Goal: Check status: Check status

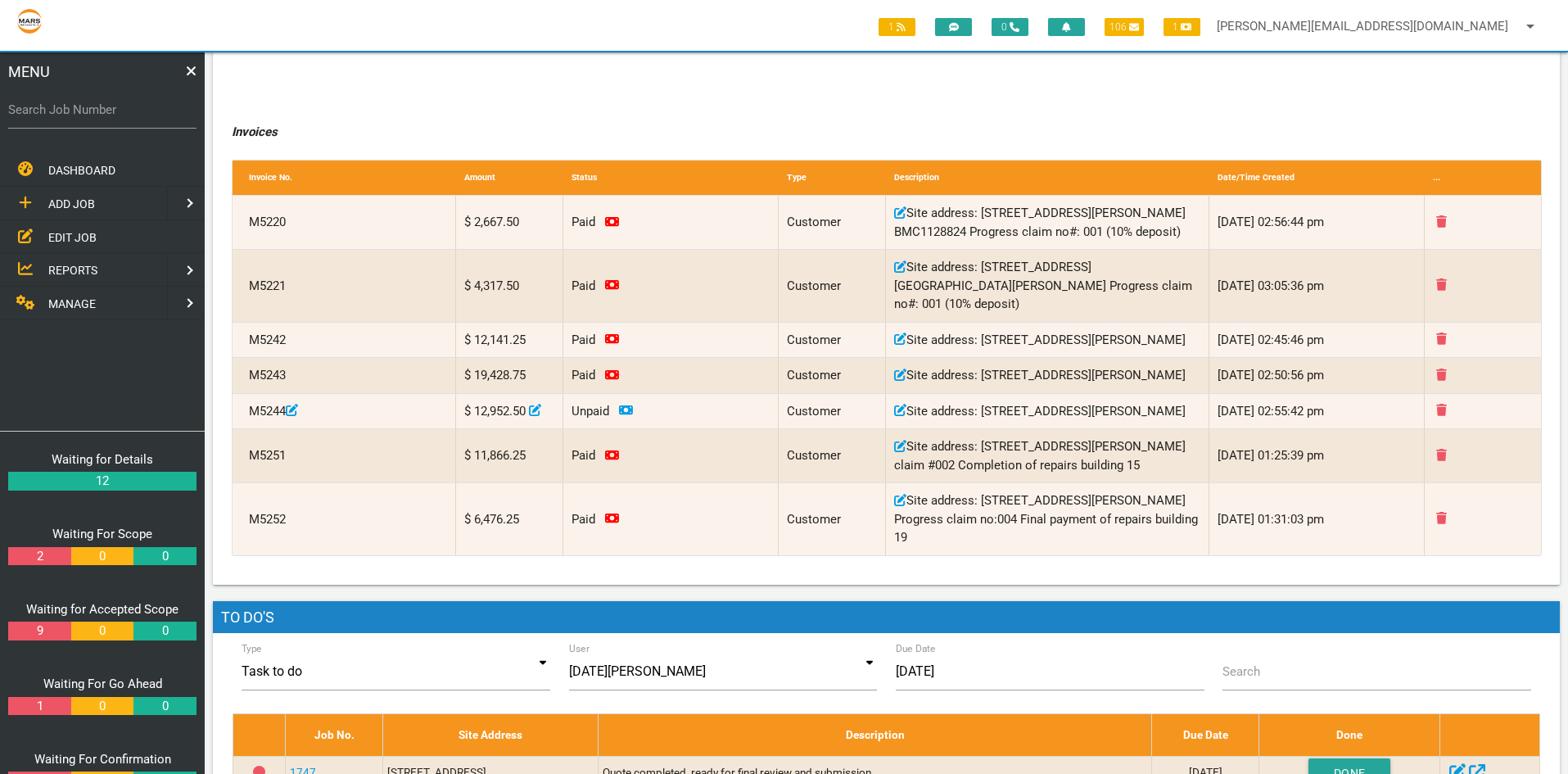
scroll to position [328, 0]
click at [70, 116] on label "Search Job Number" at bounding box center [103, 110] width 188 height 19
click at [70, 116] on input "Search Job Number" at bounding box center [103, 110] width 188 height 38
type input "1671"
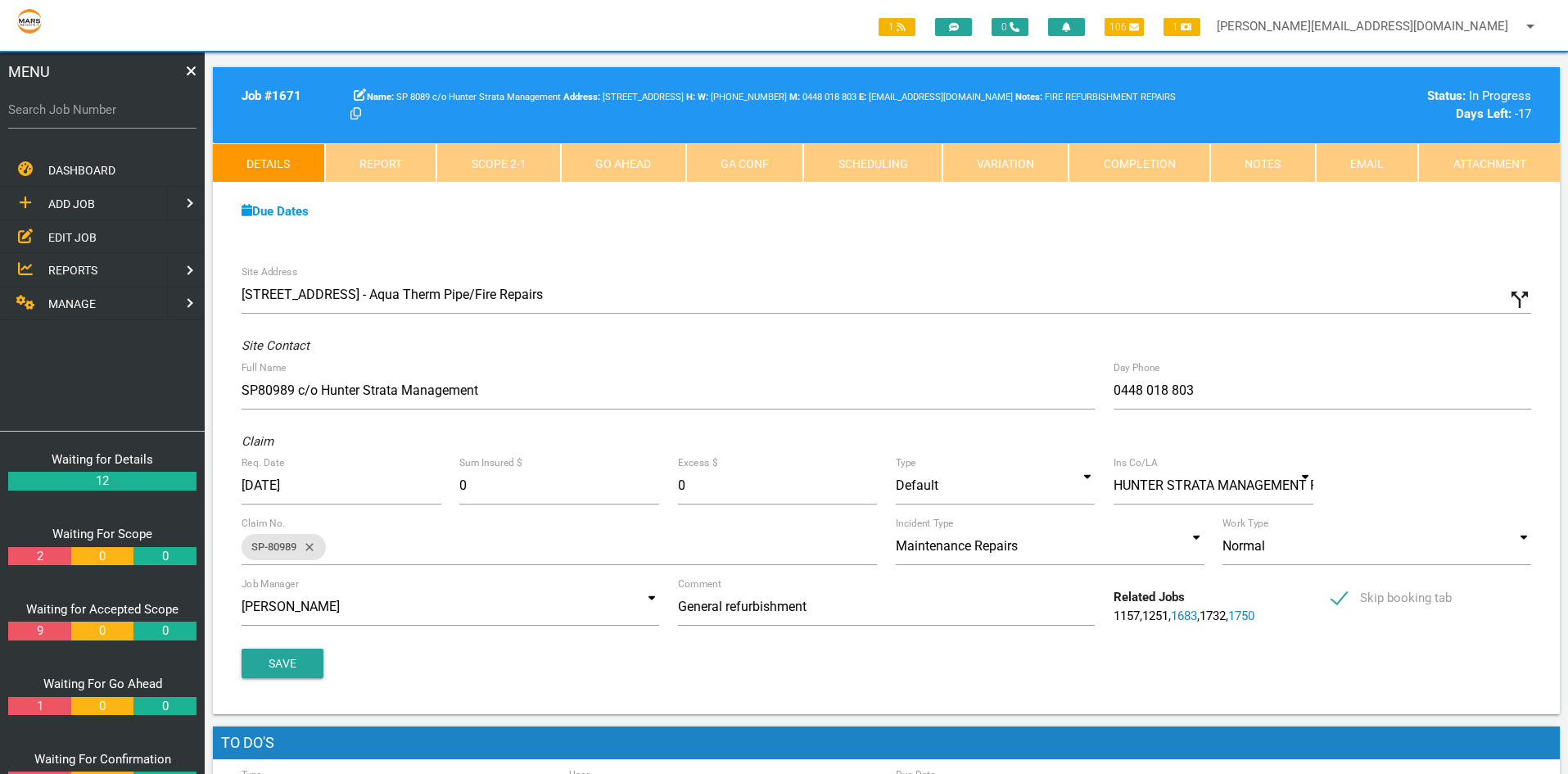
click at [516, 158] on link "Scope 2 - 1" at bounding box center [499, 162] width 124 height 39
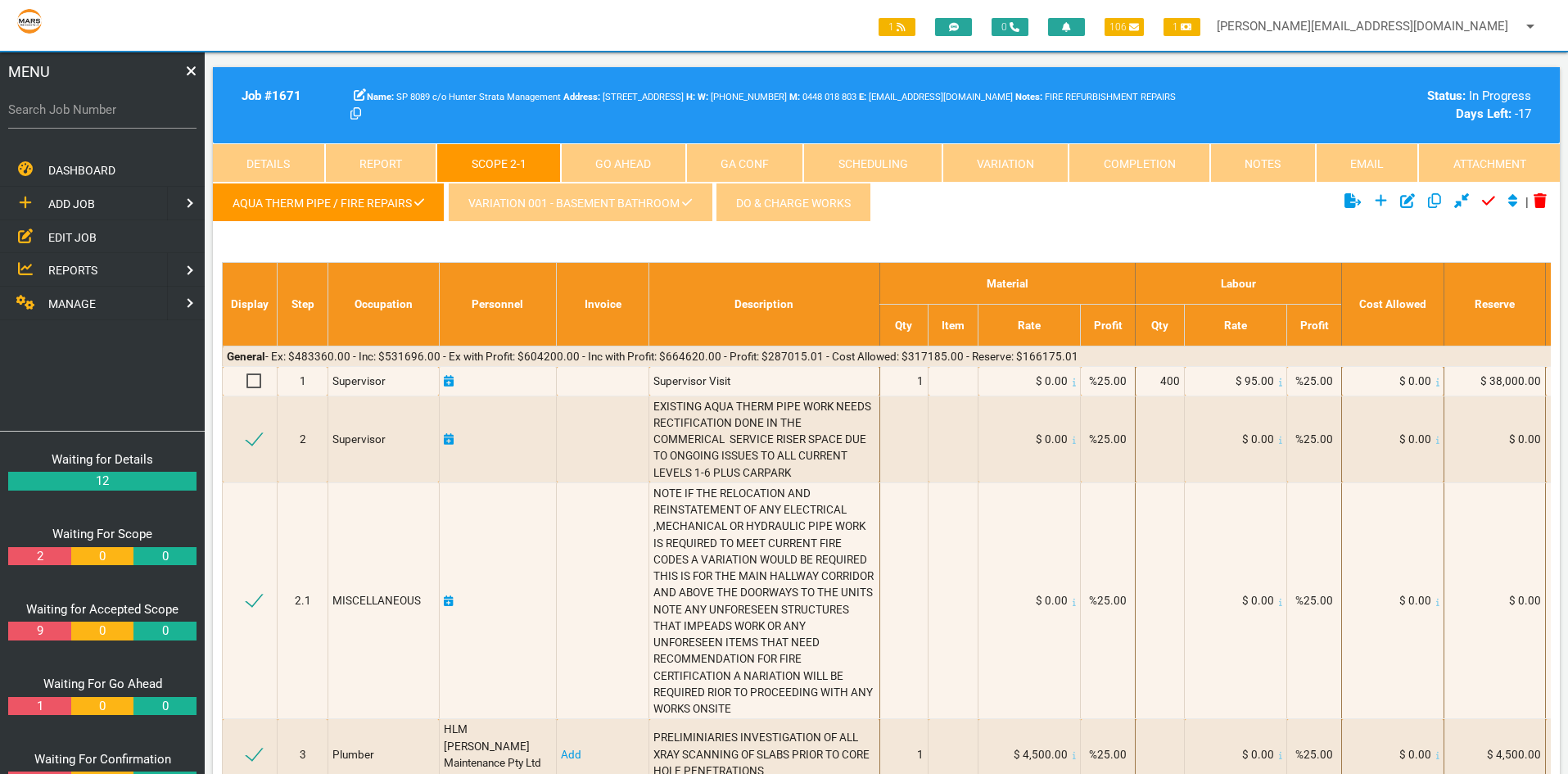
click at [1148, 165] on link "Completion" at bounding box center [1139, 162] width 142 height 39
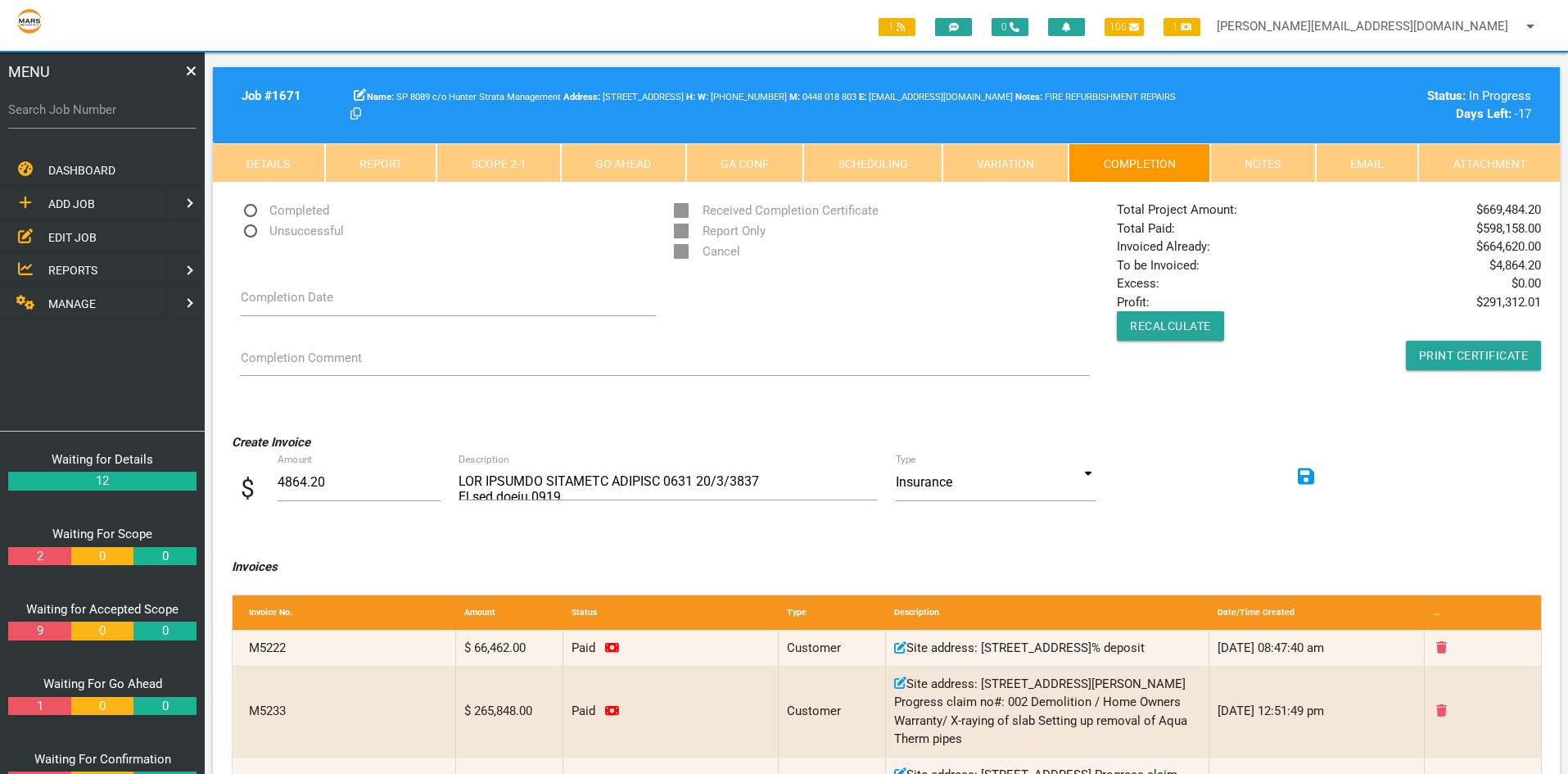
scroll to position [328, 0]
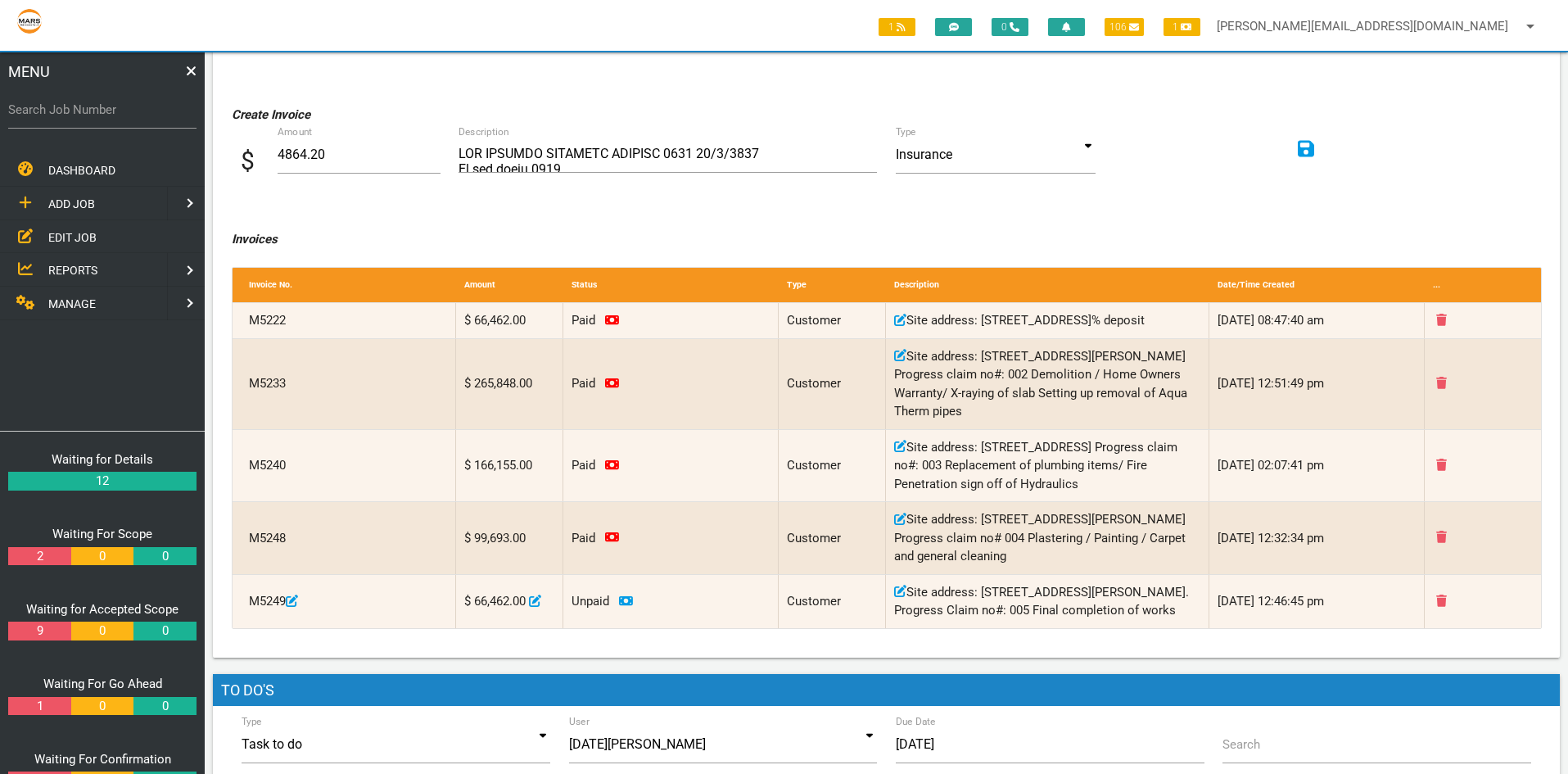
click at [74, 108] on label "Search Job Number" at bounding box center [103, 110] width 188 height 19
click at [74, 108] on input "Search Job Number" at bounding box center [103, 110] width 188 height 38
type input "1750"
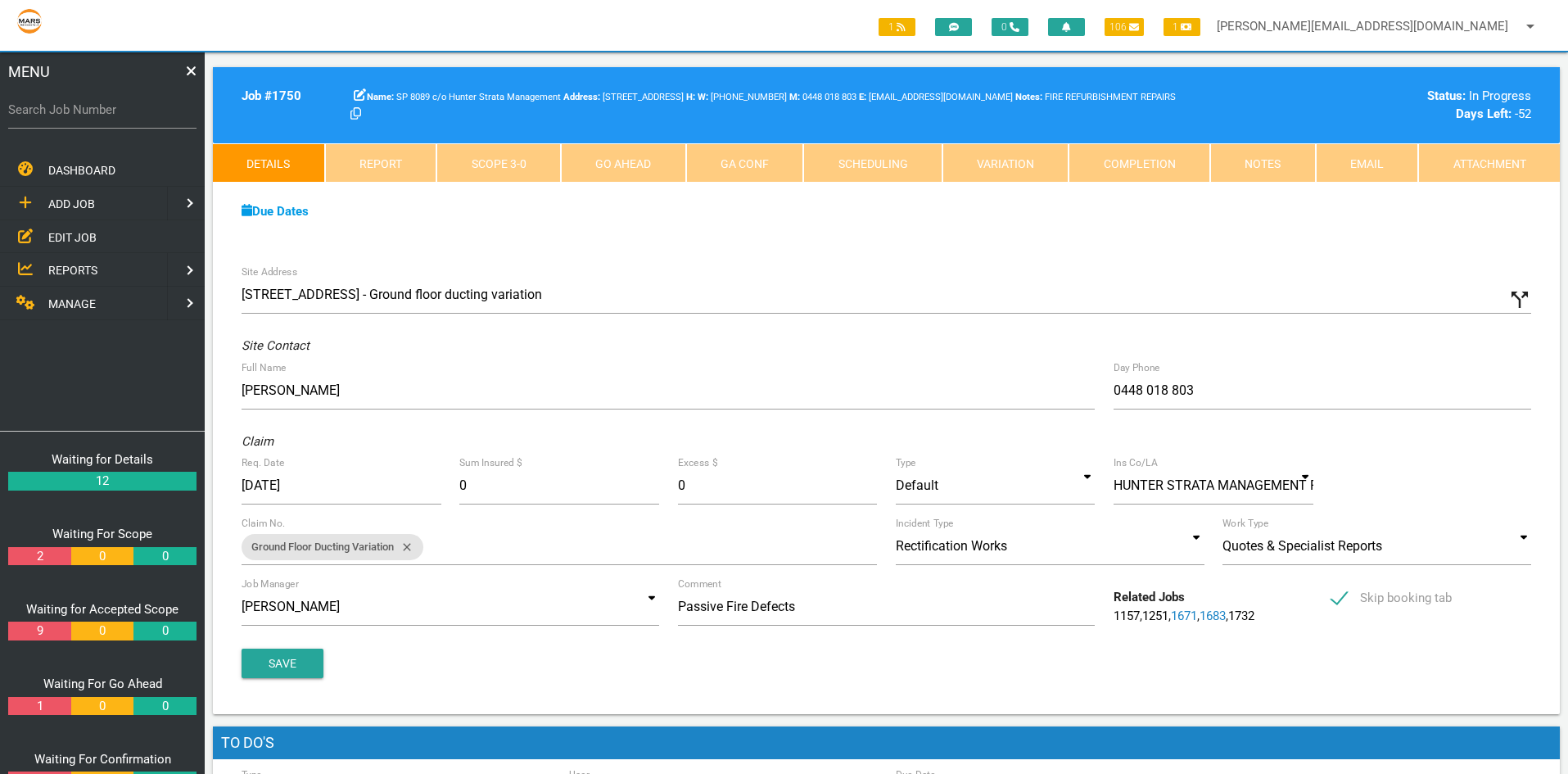
click at [514, 161] on link "Scope 3 - 0" at bounding box center [499, 162] width 124 height 39
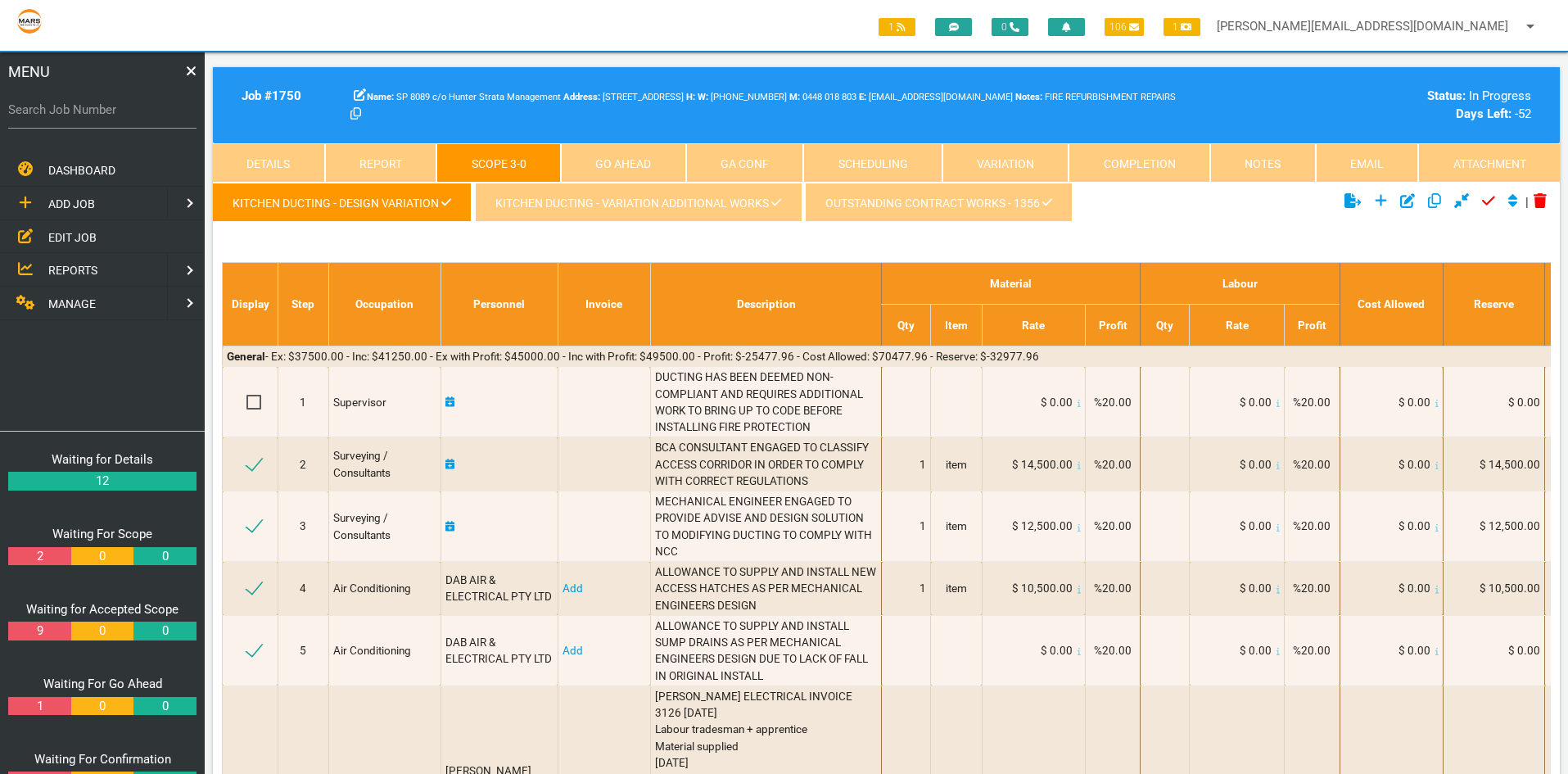
click at [603, 198] on link "KITCHEN DUCTING - VARIATION ADDITIONAL WORKS" at bounding box center [637, 201] width 326 height 39
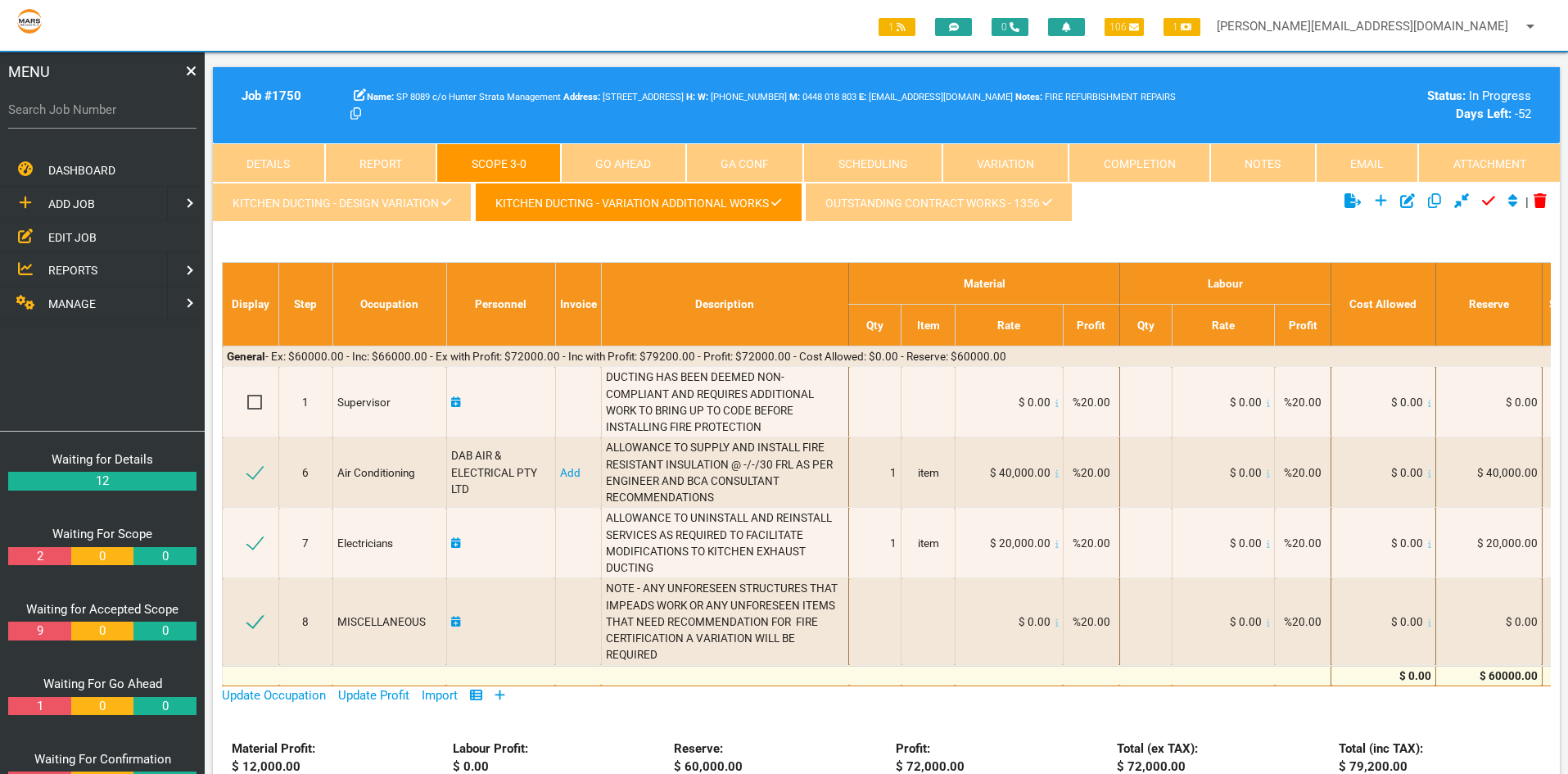
click at [1139, 161] on link "Completion" at bounding box center [1139, 162] width 142 height 39
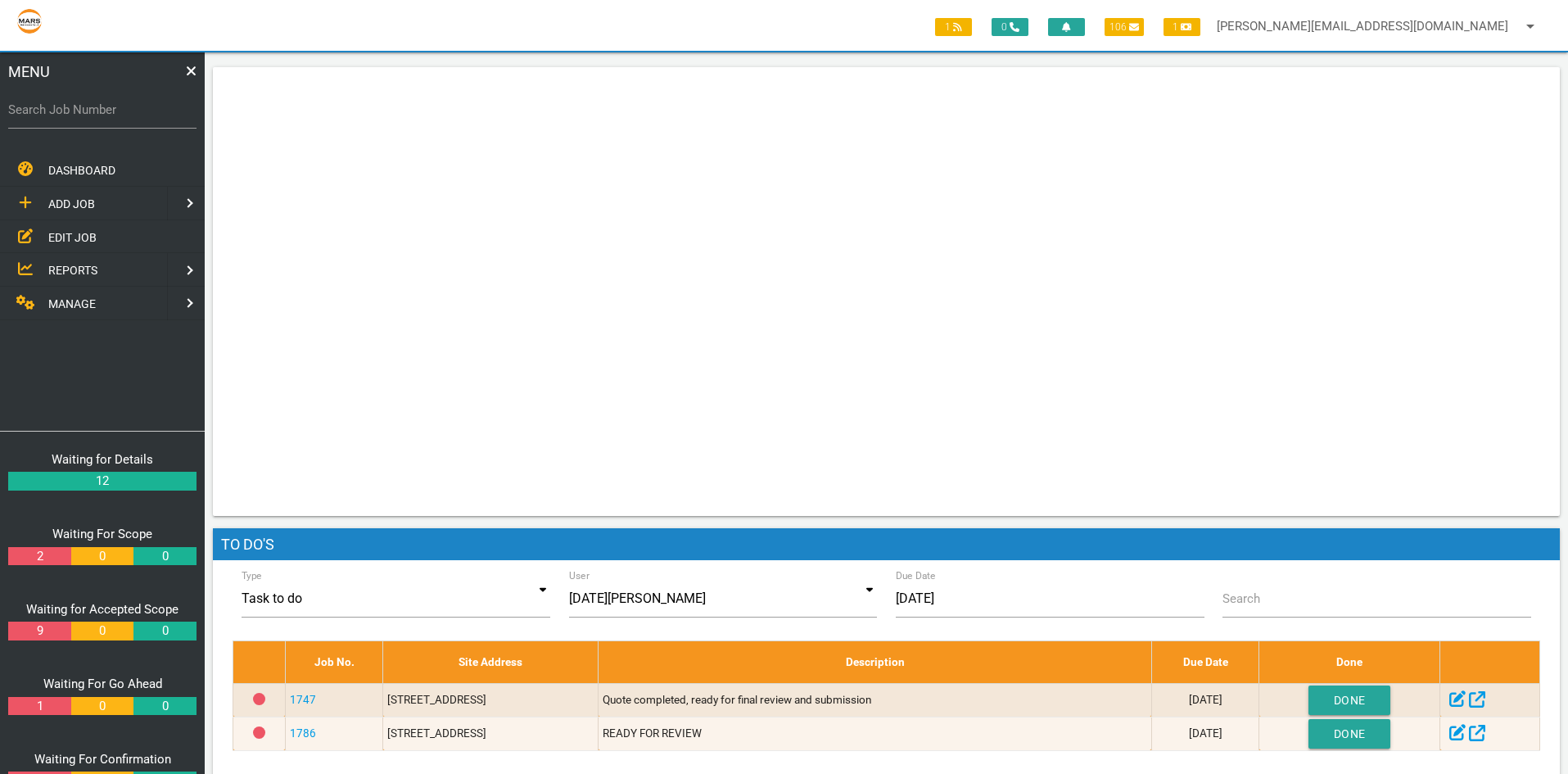
click at [25, 110] on label "Search Job Number" at bounding box center [103, 110] width 188 height 19
click at [25, 110] on input "Search Job Number" at bounding box center [103, 110] width 188 height 38
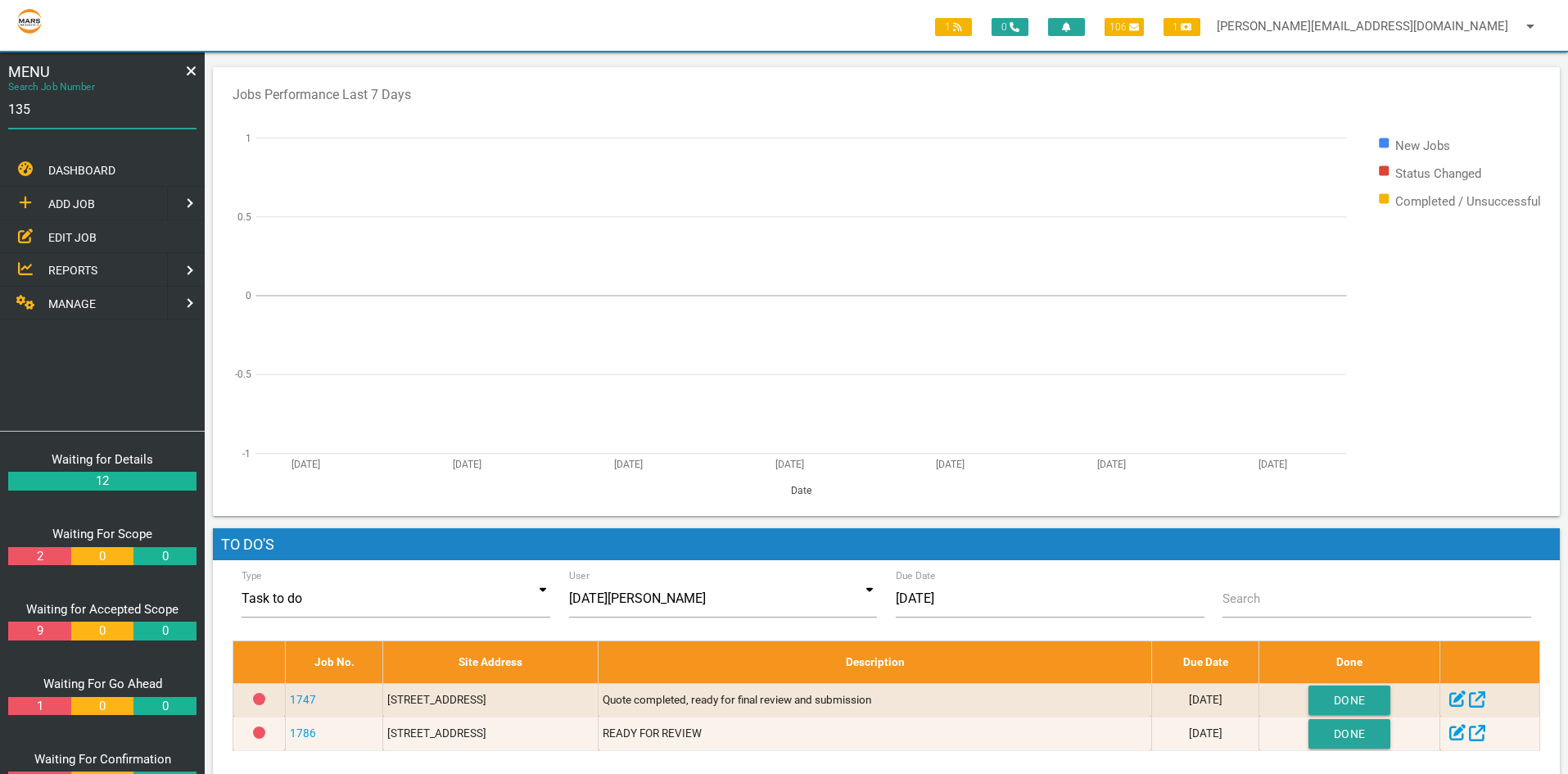
type input "1356"
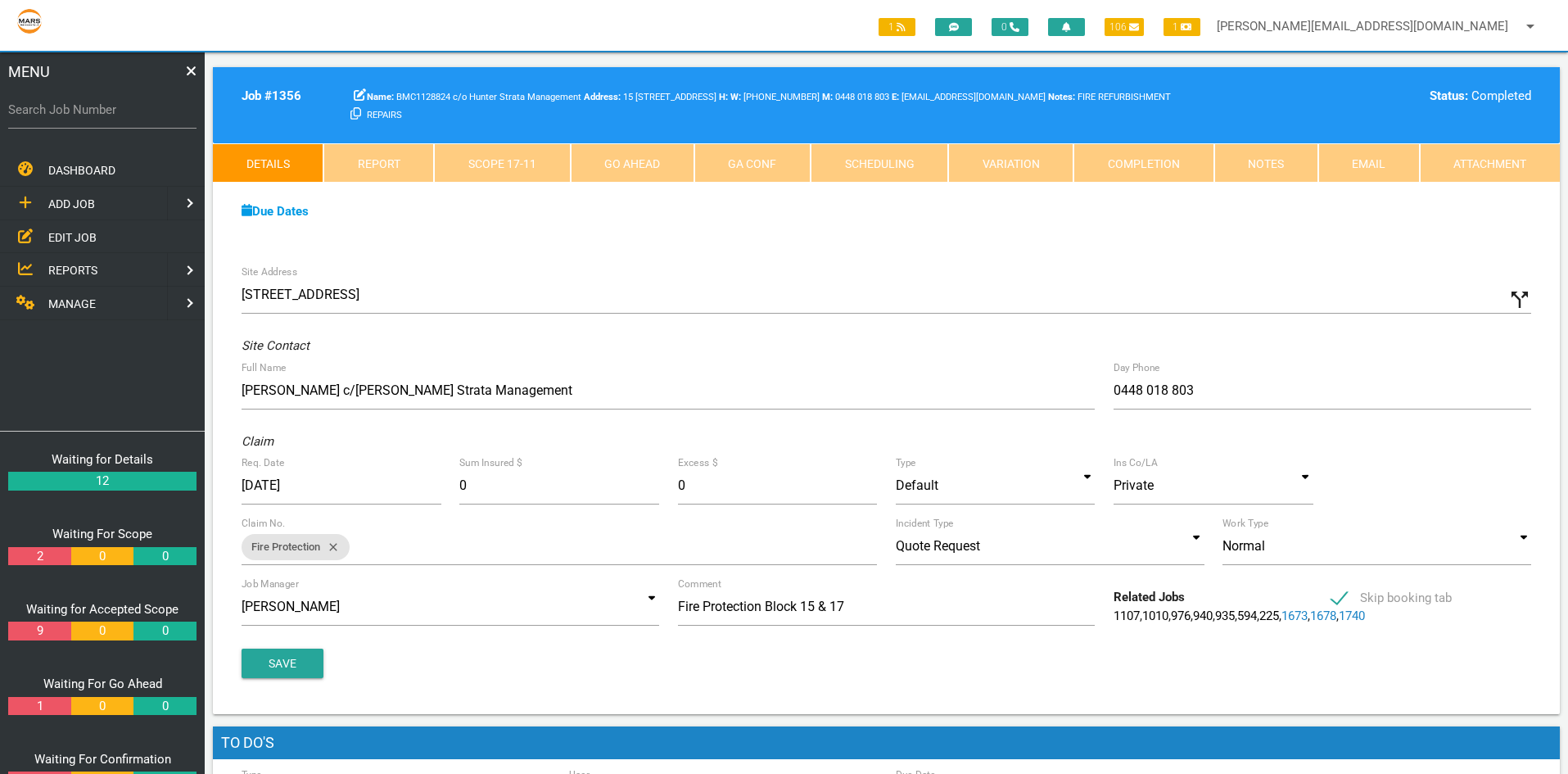
click at [1158, 168] on link "Completion" at bounding box center [1143, 162] width 140 height 39
